Goal: Task Accomplishment & Management: Manage account settings

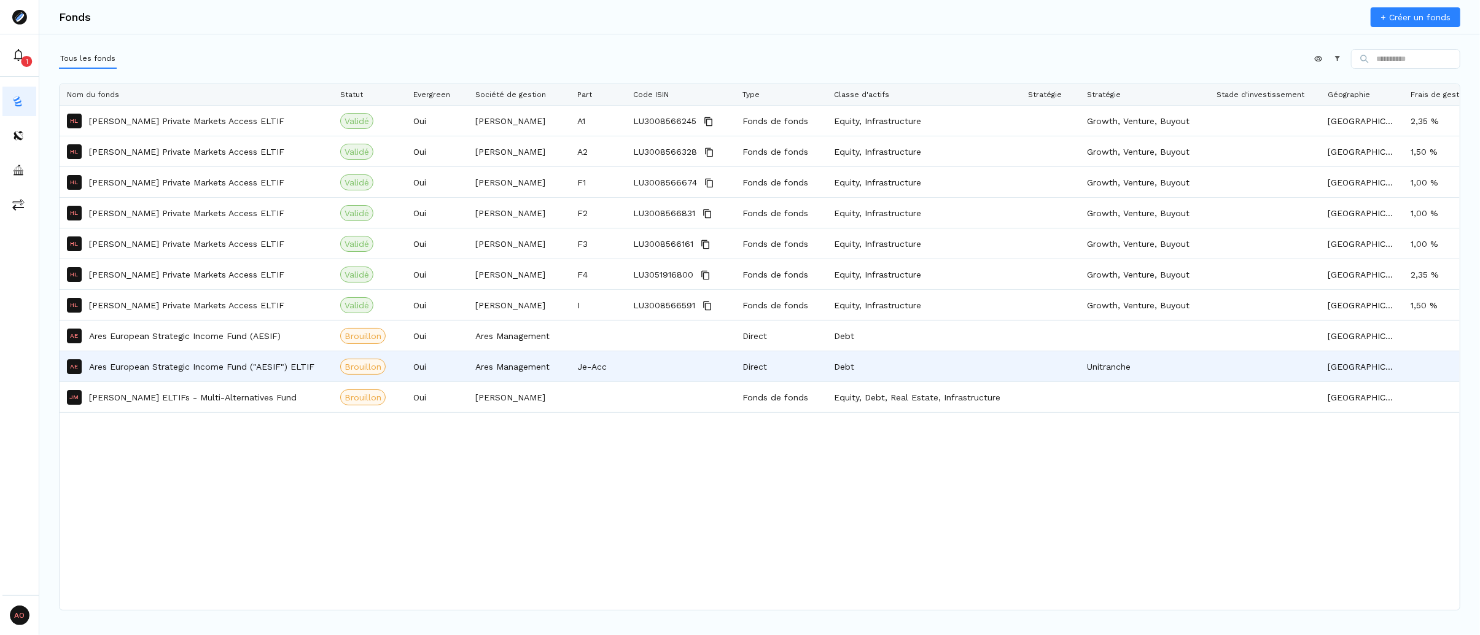
click at [248, 369] on p "Ares European Strategic Income Fund ("AESIF") ELTIF" at bounding box center [201, 366] width 225 height 12
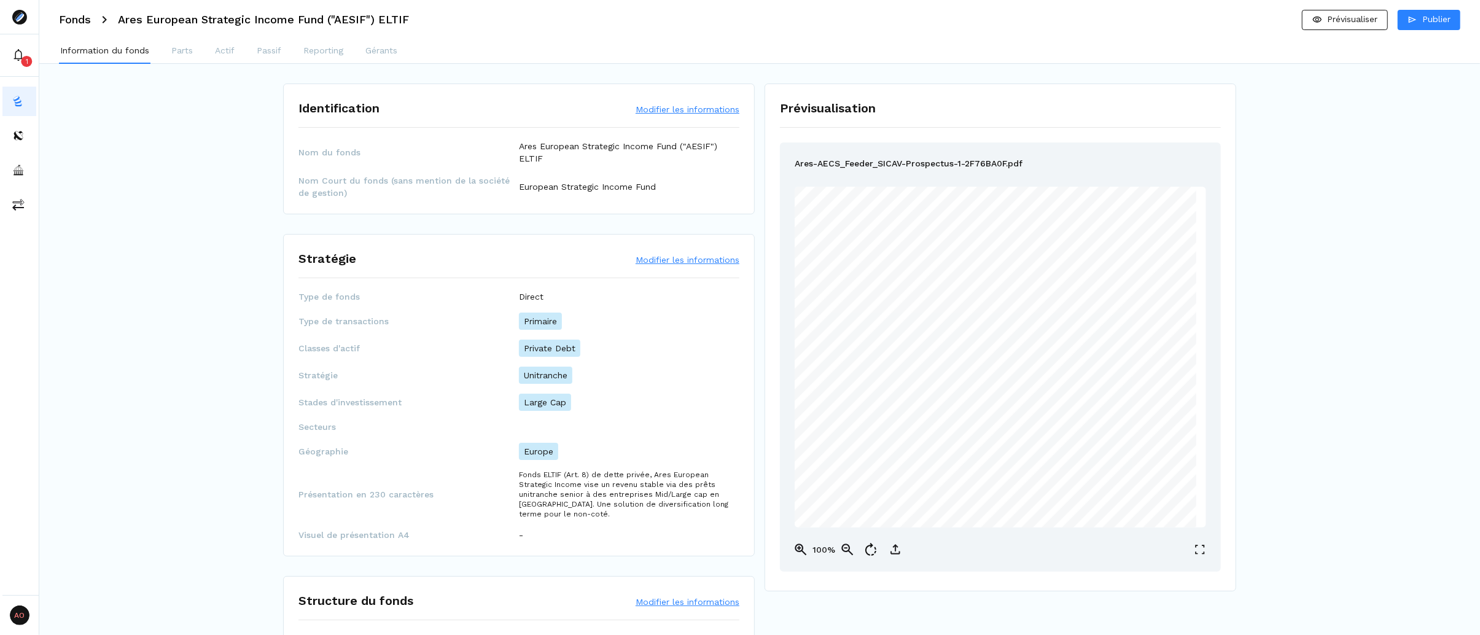
click at [181, 55] on p "Parts" at bounding box center [181, 50] width 21 height 13
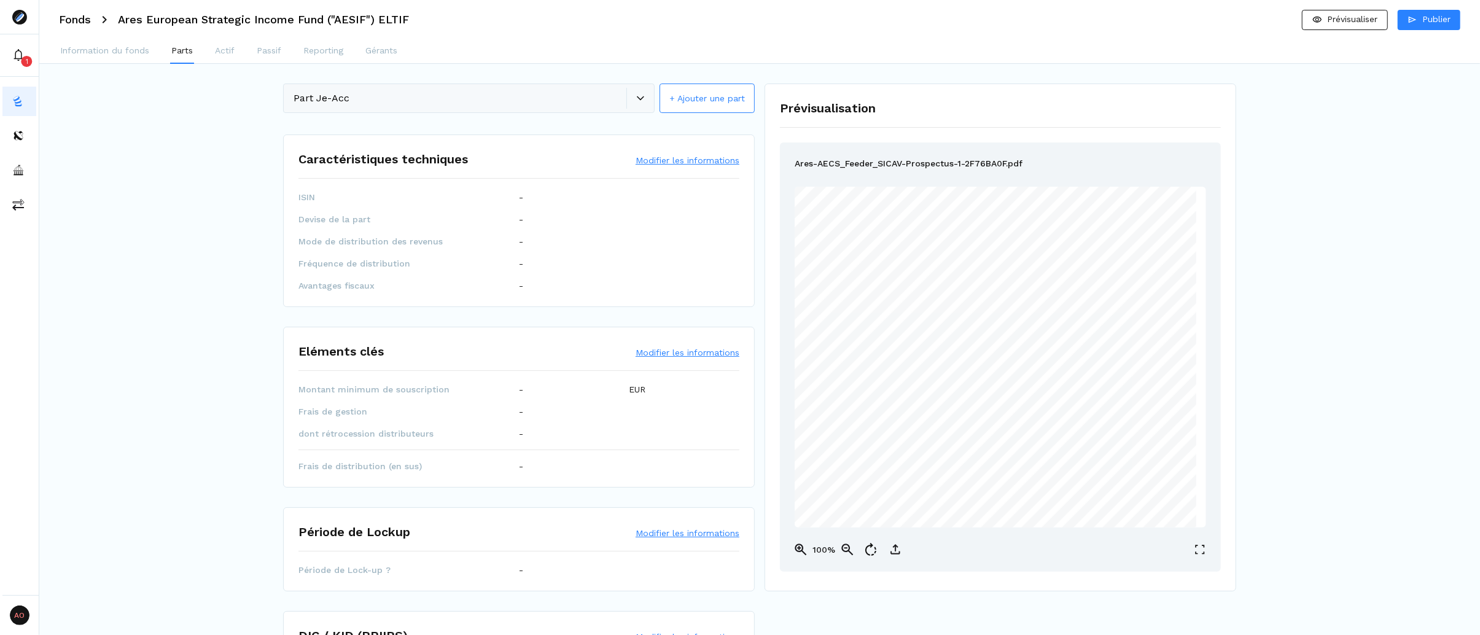
click at [640, 101] on div "Part Je-Acc + Ajouter une part" at bounding box center [519, 98] width 472 height 31
click at [685, 103] on button "+ Ajouter une part" at bounding box center [706, 97] width 95 height 29
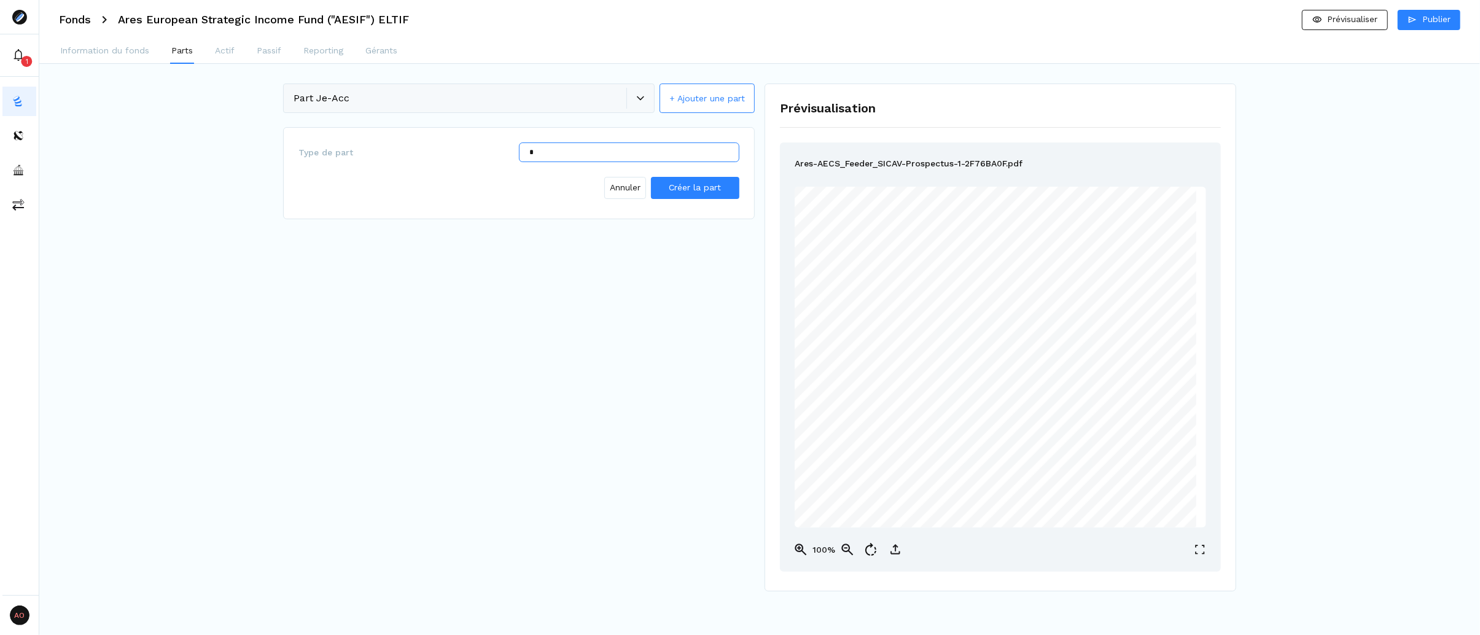
click at [592, 152] on input "*" at bounding box center [629, 152] width 220 height 20
type input "**"
click at [689, 193] on span "Créer la part" at bounding box center [695, 187] width 52 height 13
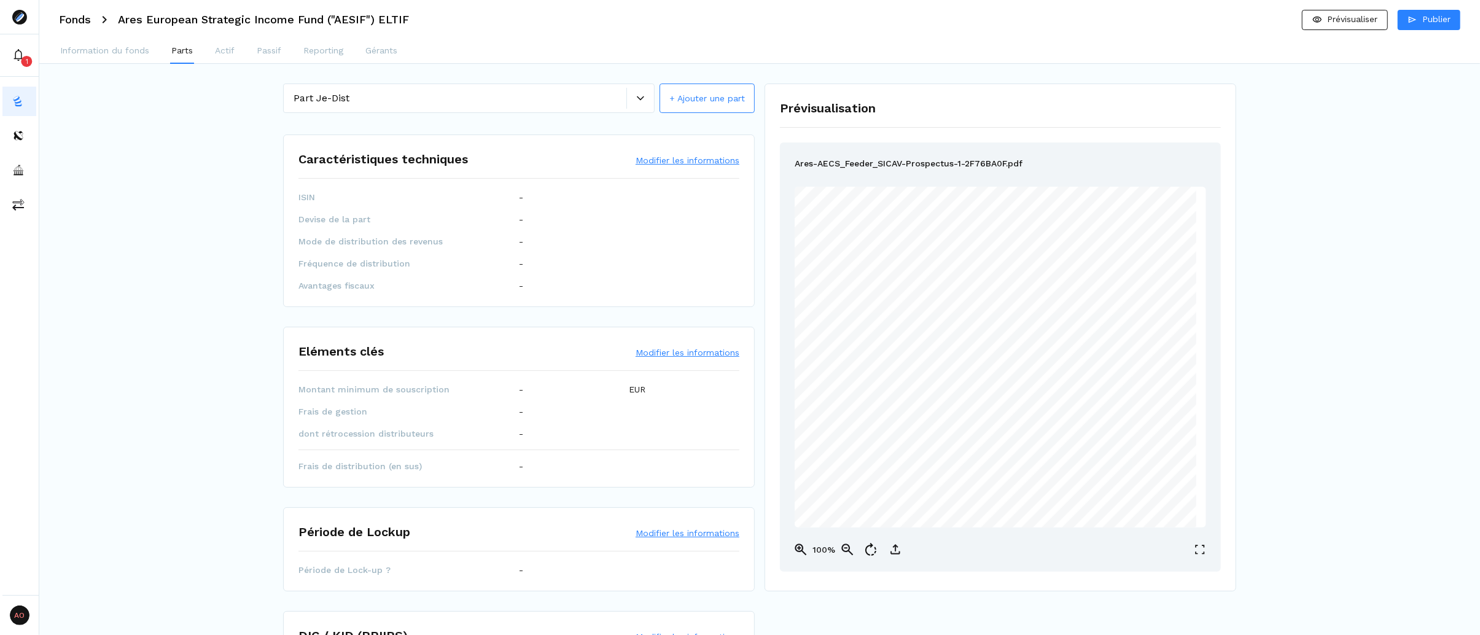
click at [642, 101] on icon at bounding box center [640, 98] width 7 height 7
